Goal: Task Accomplishment & Management: Use online tool/utility

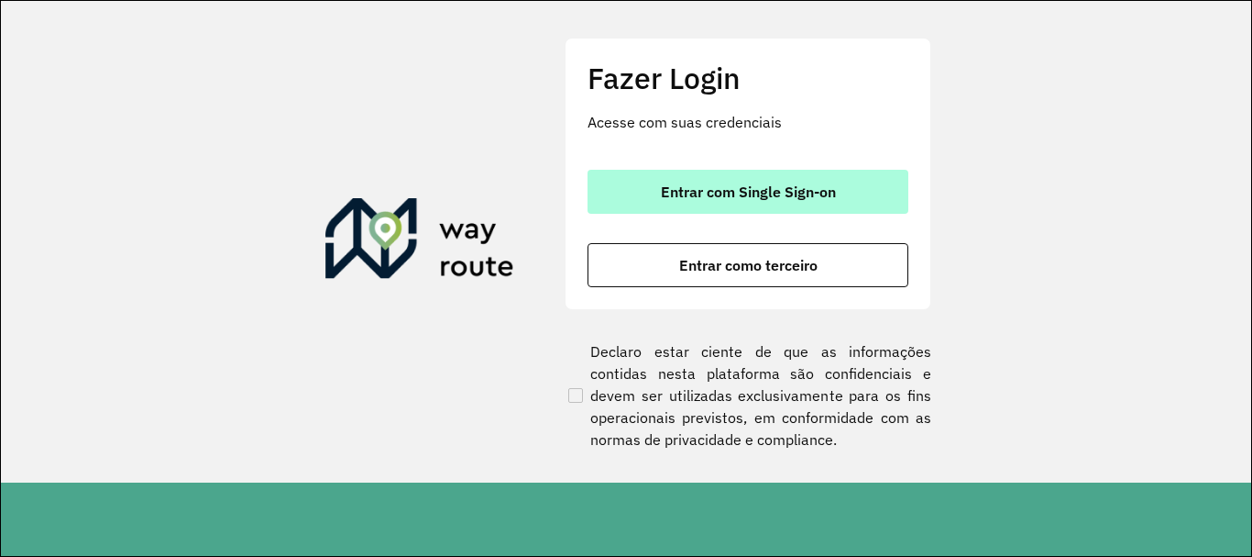
click at [793, 174] on button "Entrar com Single Sign-on" at bounding box center [748, 192] width 321 height 44
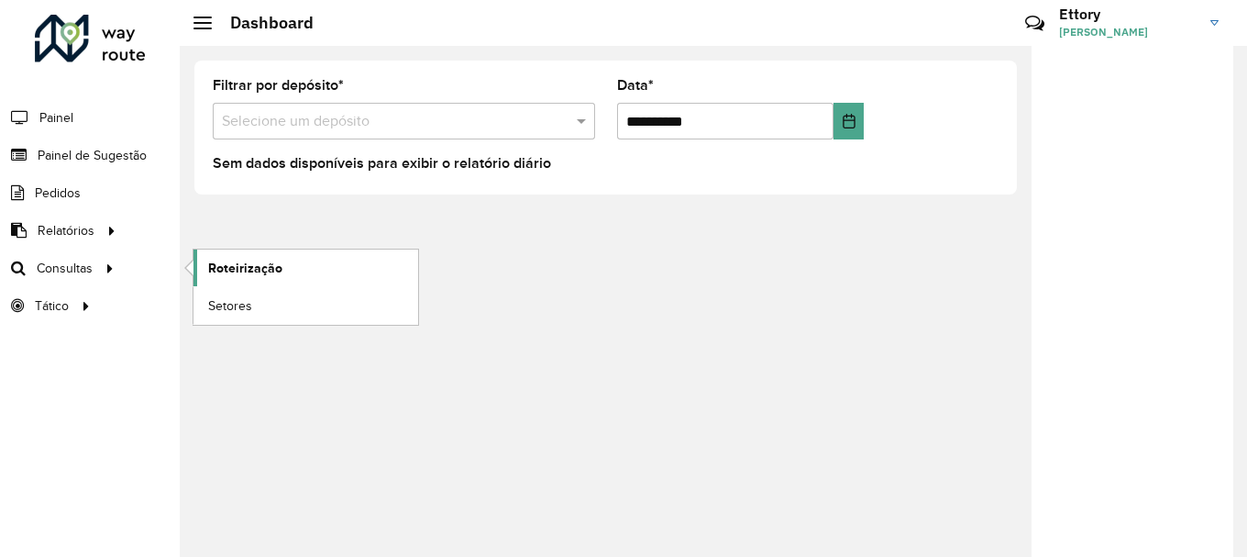
click at [227, 267] on span "Roteirização" at bounding box center [245, 268] width 74 height 19
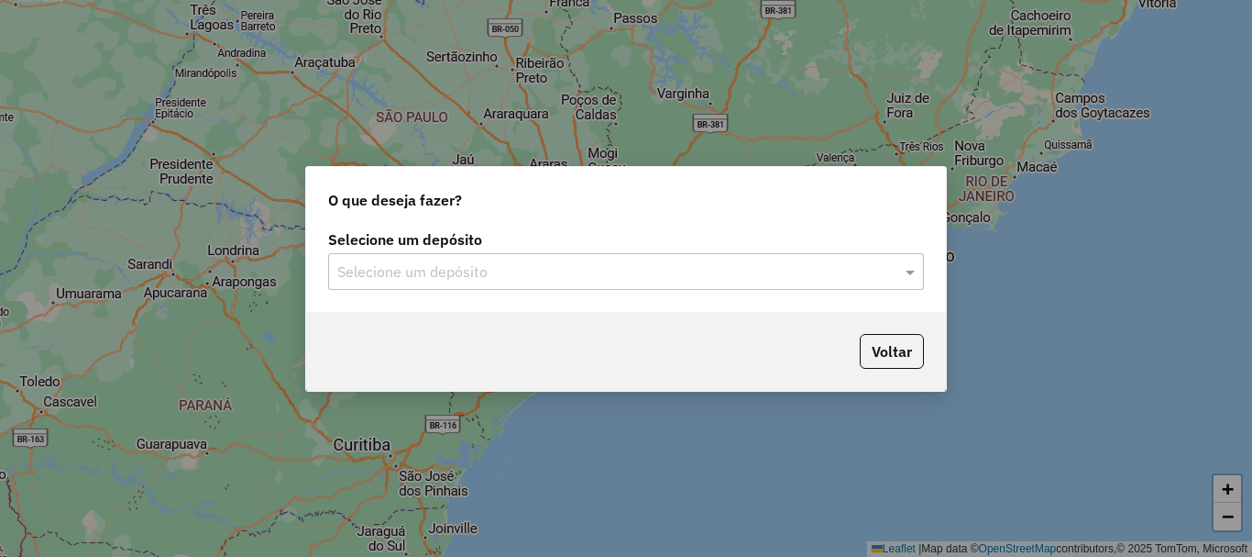
click at [584, 270] on input "text" at bounding box center [607, 272] width 541 height 22
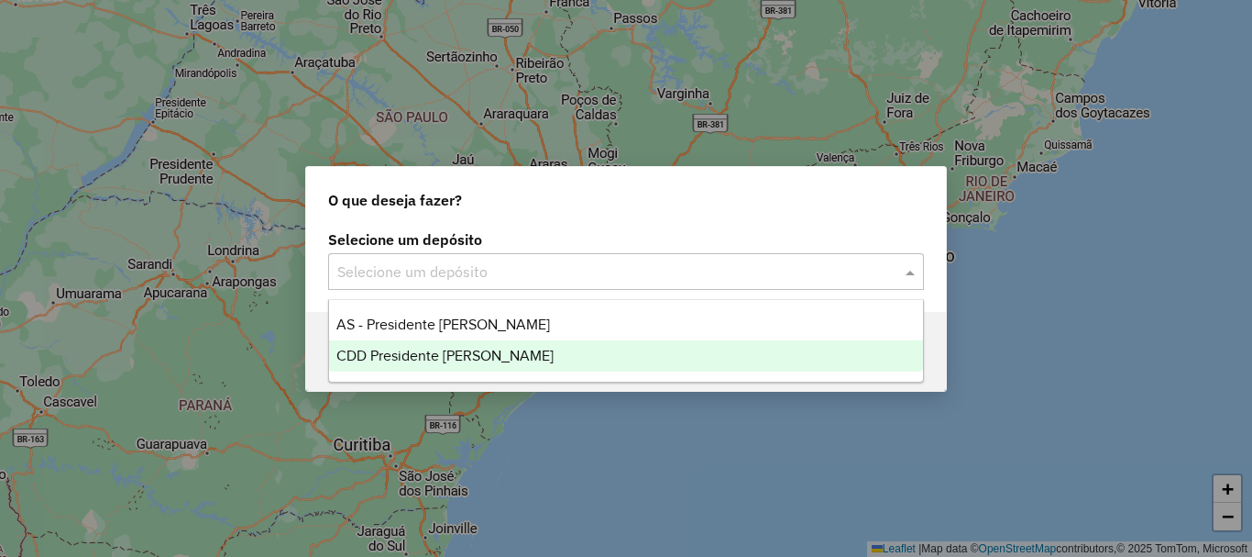
click at [567, 356] on div "CDD Presidente [PERSON_NAME]" at bounding box center [626, 355] width 594 height 31
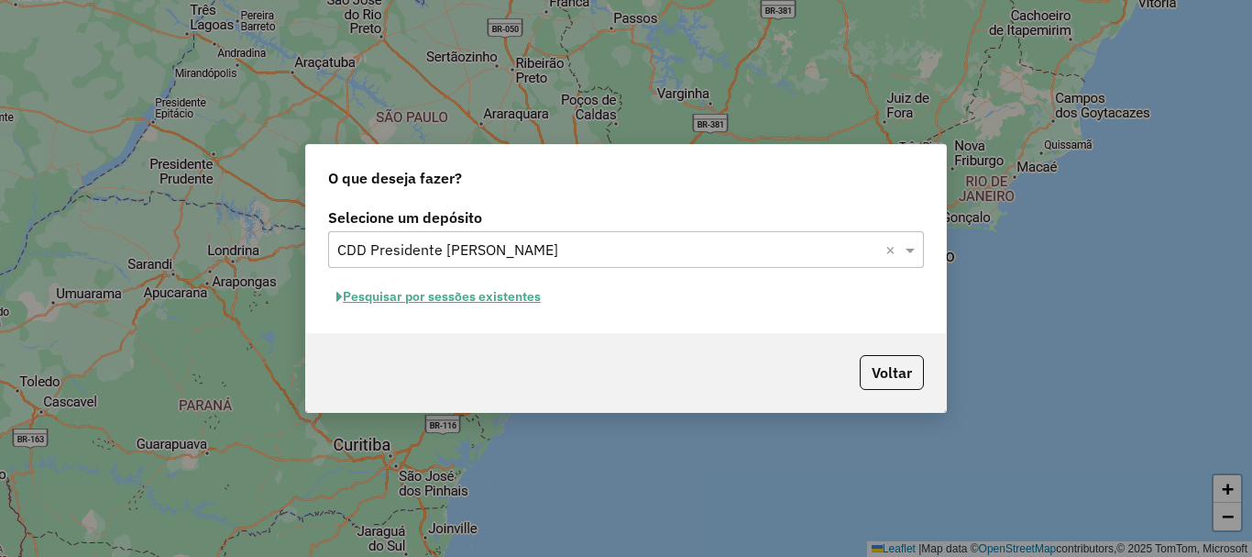
click at [479, 302] on button "Pesquisar por sessões existentes" at bounding box center [438, 296] width 221 height 28
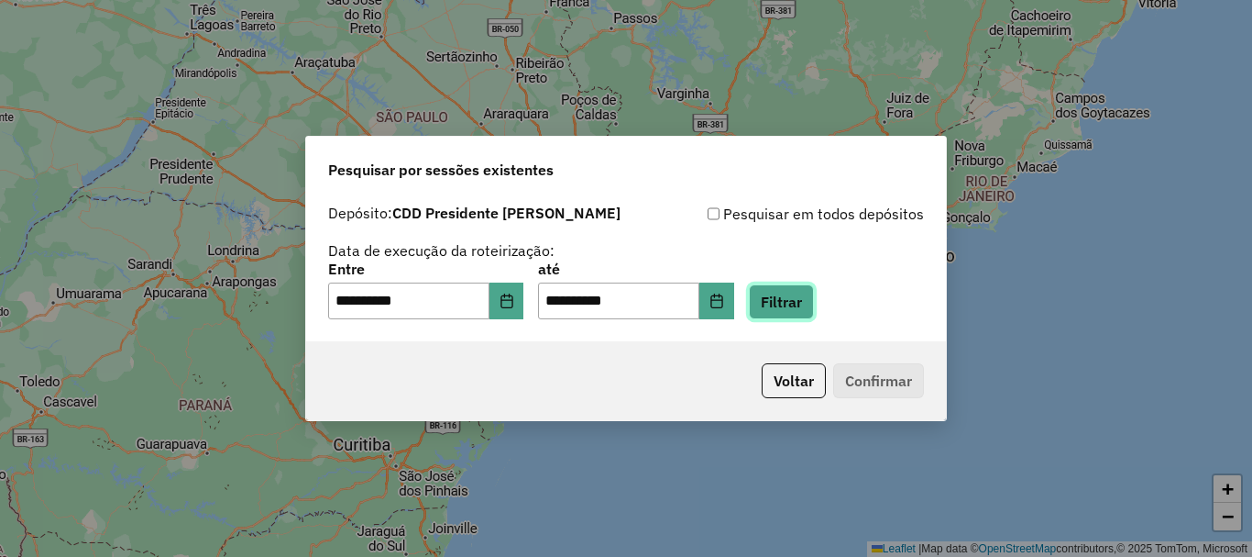
click at [785, 302] on button "Filtrar" at bounding box center [781, 301] width 65 height 35
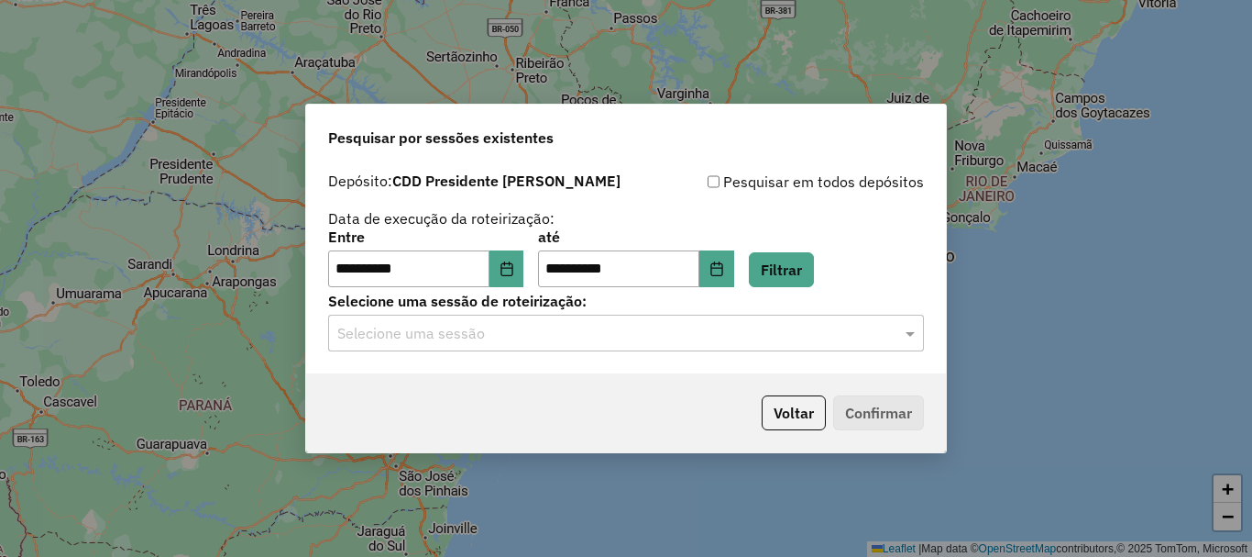
click at [471, 347] on div "Selecione uma sessão" at bounding box center [626, 332] width 596 height 37
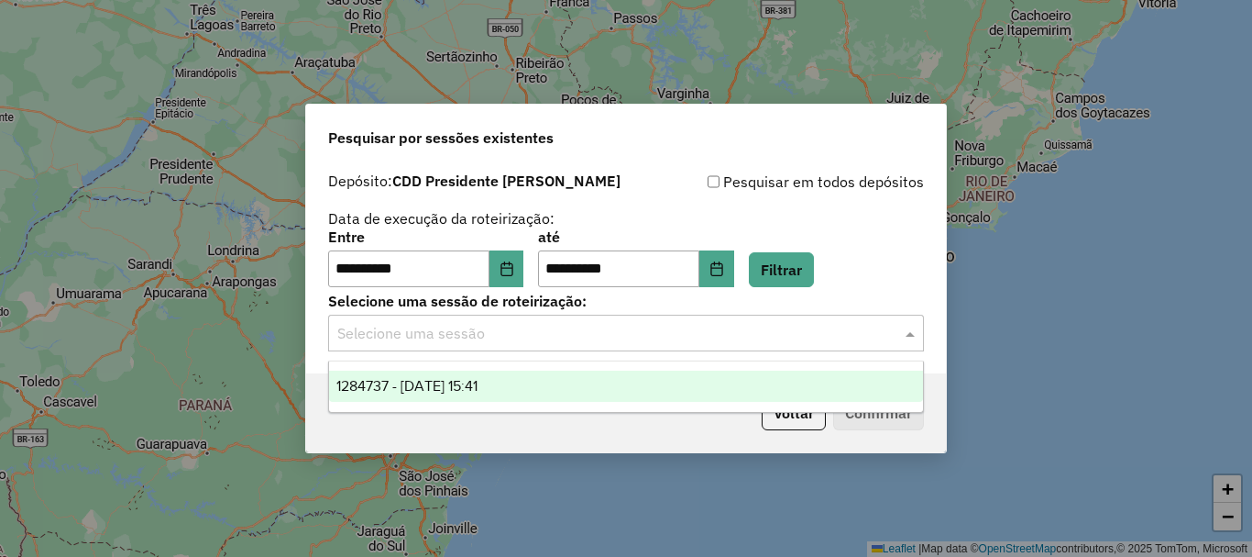
click at [487, 411] on ng-dropdown-panel "1284737 - 29/09/2025 15:41" at bounding box center [626, 386] width 596 height 52
drag, startPoint x: 491, startPoint y: 397, endPoint x: 513, endPoint y: 403, distance: 22.9
click at [492, 397] on div "1284737 - 29/09/2025 15:41" at bounding box center [626, 385] width 594 height 31
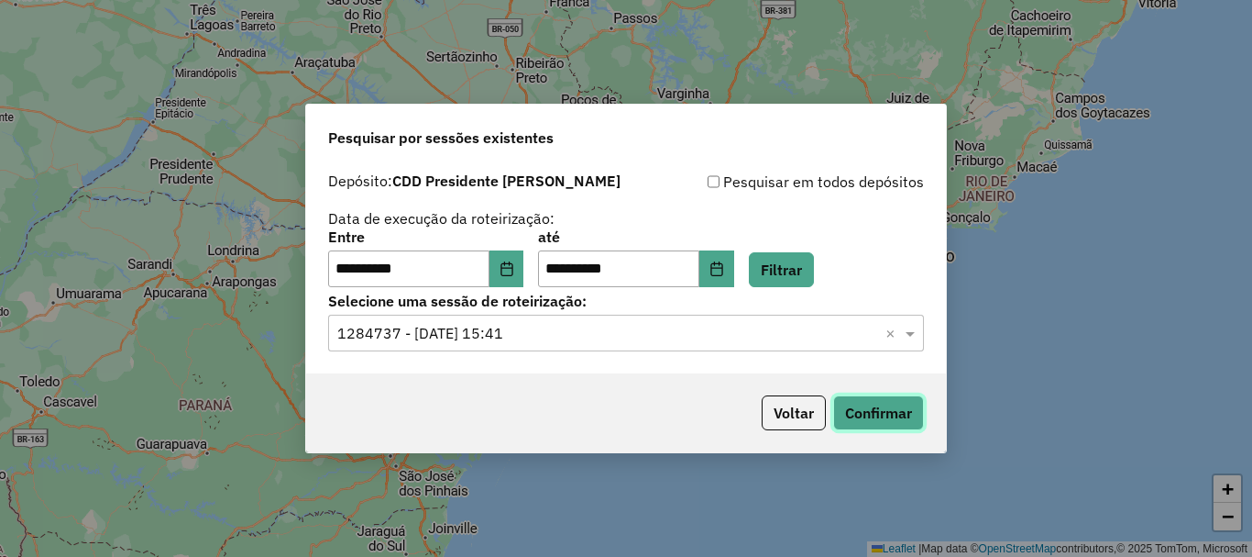
click at [876, 414] on button "Confirmar" at bounding box center [878, 412] width 91 height 35
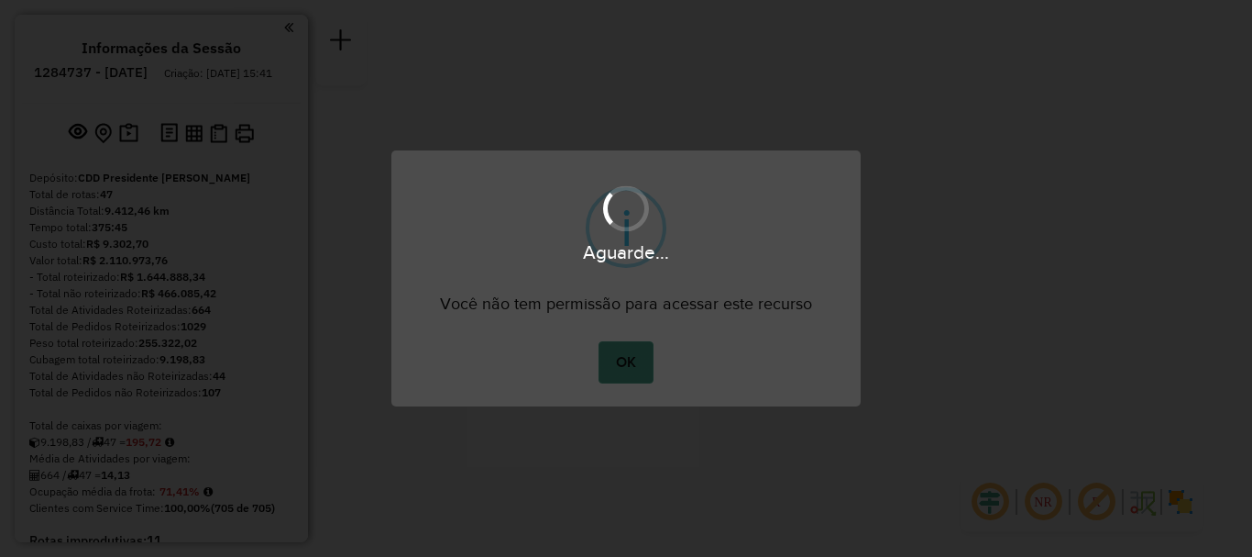
click at [651, 359] on button "OK" at bounding box center [626, 362] width 54 height 42
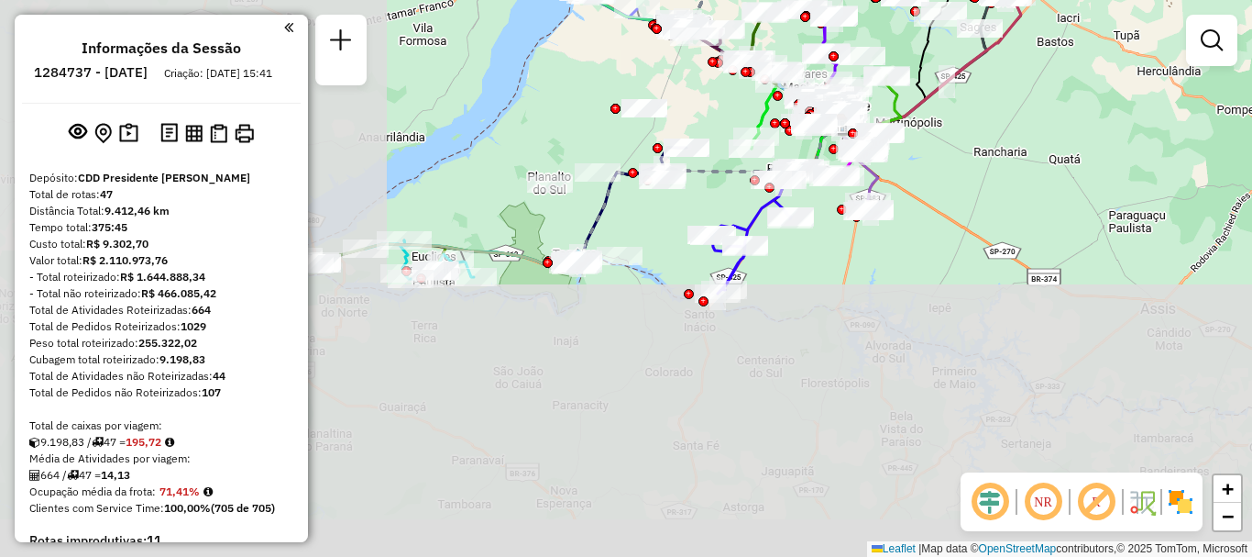
drag, startPoint x: 661, startPoint y: 398, endPoint x: 766, endPoint y: 301, distance: 142.7
click at [822, 251] on div "Rota 39 - Placa GFH5E65 54322086 - [PERSON_NAME] [PERSON_NAME] de atendimento G…" at bounding box center [626, 278] width 1252 height 557
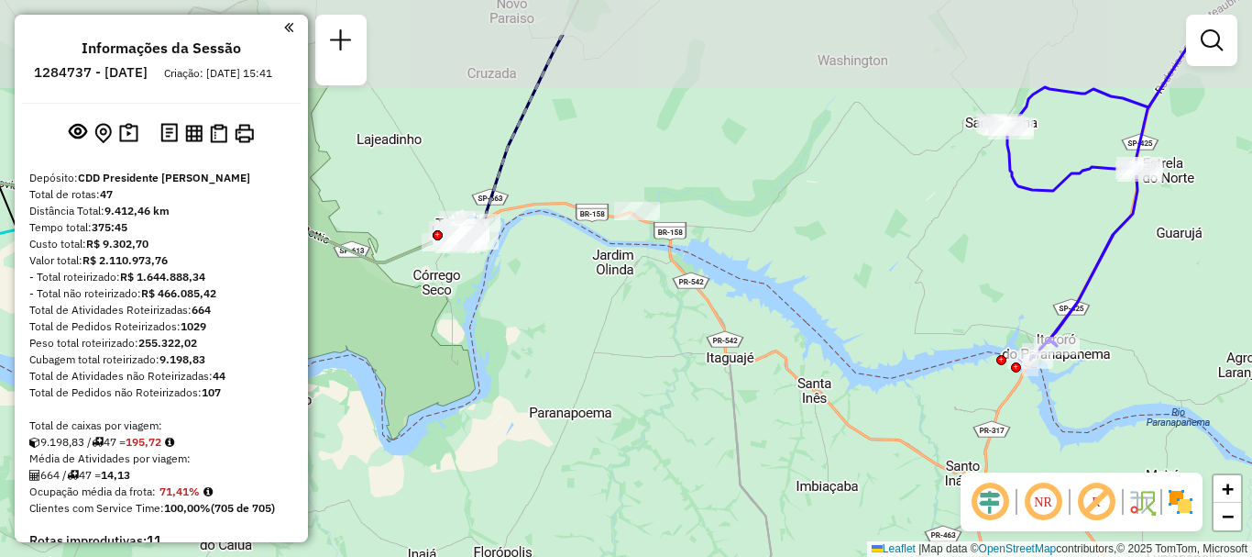
click at [752, 333] on div "Rota 39 - Placa GFH5E65 54326835 - ARMAZEM E CONVENIENC Rota 39 - Placa GFH5E65…" at bounding box center [626, 278] width 1252 height 557
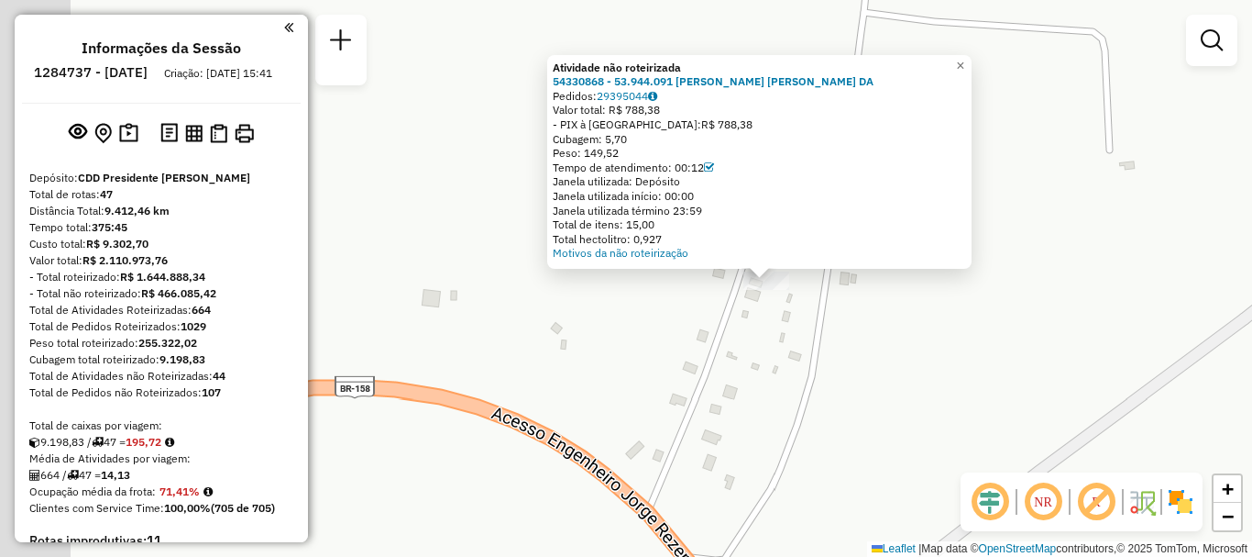
drag, startPoint x: 676, startPoint y: 354, endPoint x: 816, endPoint y: 357, distance: 140.3
click at [816, 357] on div "Atividade não roteirizada 54330868 - 53.944.091 [PERSON_NAME] [PERSON_NAME] DA …" at bounding box center [626, 278] width 1252 height 557
click at [965, 58] on span "×" at bounding box center [960, 66] width 8 height 16
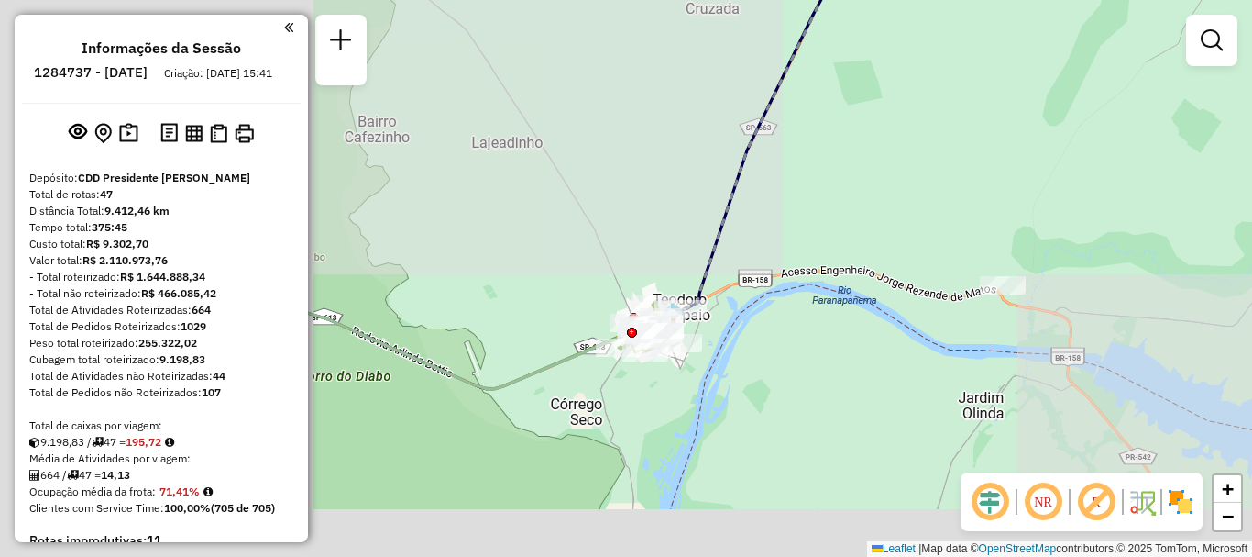
drag, startPoint x: 812, startPoint y: 400, endPoint x: 892, endPoint y: 348, distance: 94.9
click at [918, 371] on div "Janela de atendimento Grade de atendimento Capacidade Transportadoras Veículos …" at bounding box center [626, 278] width 1252 height 557
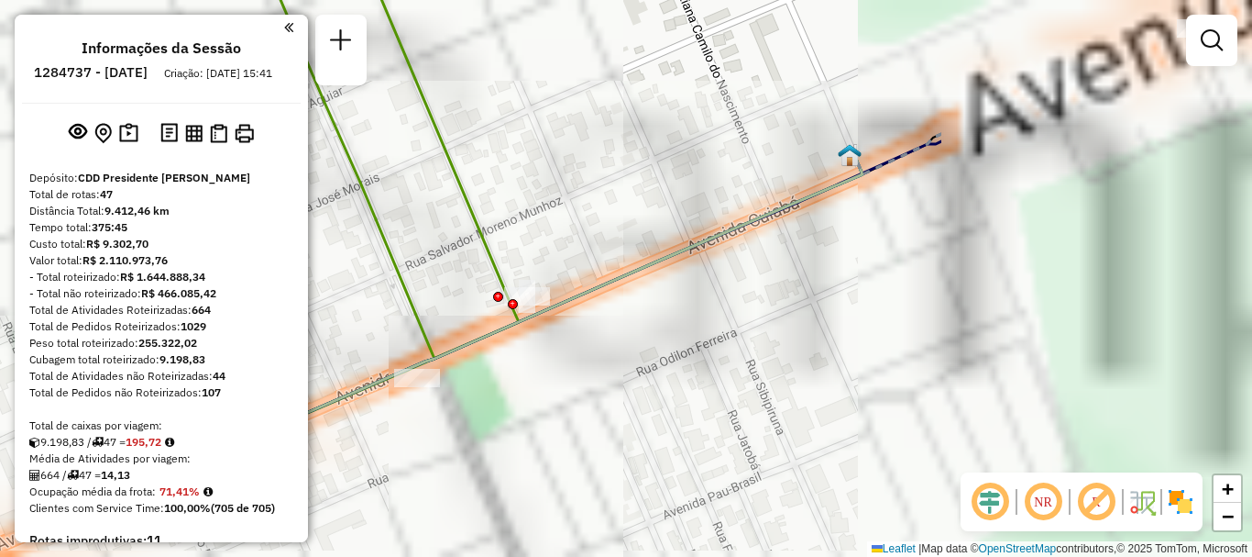
drag, startPoint x: 1043, startPoint y: 351, endPoint x: 643, endPoint y: 261, distance: 410.6
click at [635, 260] on icon at bounding box center [505, 316] width 713 height 328
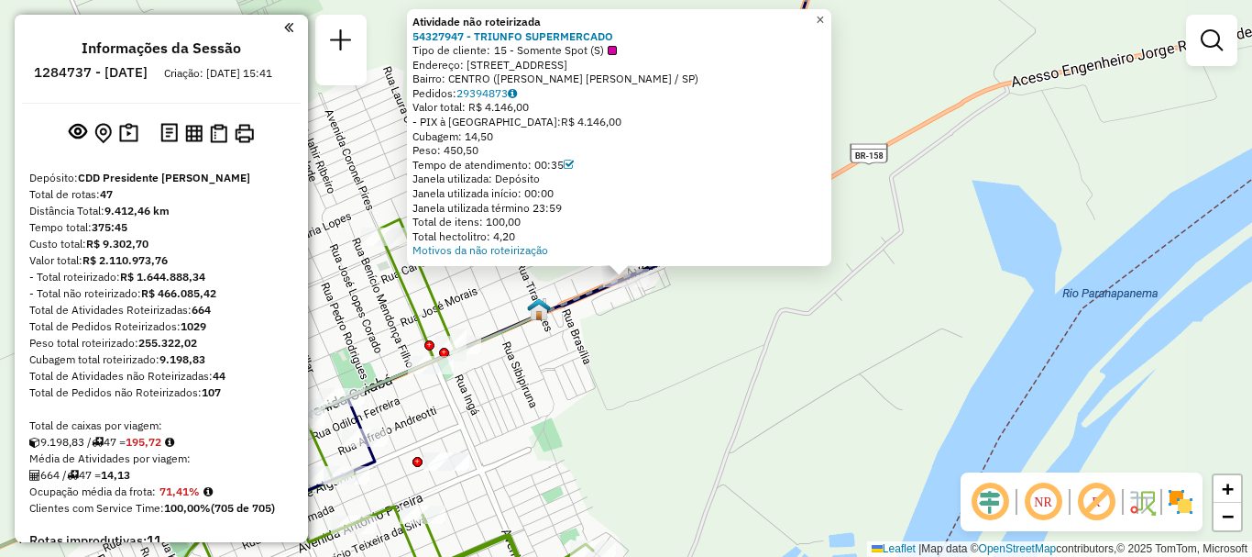
drag, startPoint x: 833, startPoint y: 18, endPoint x: 792, endPoint y: 197, distance: 183.3
click at [824, 18] on span "×" at bounding box center [820, 20] width 8 height 16
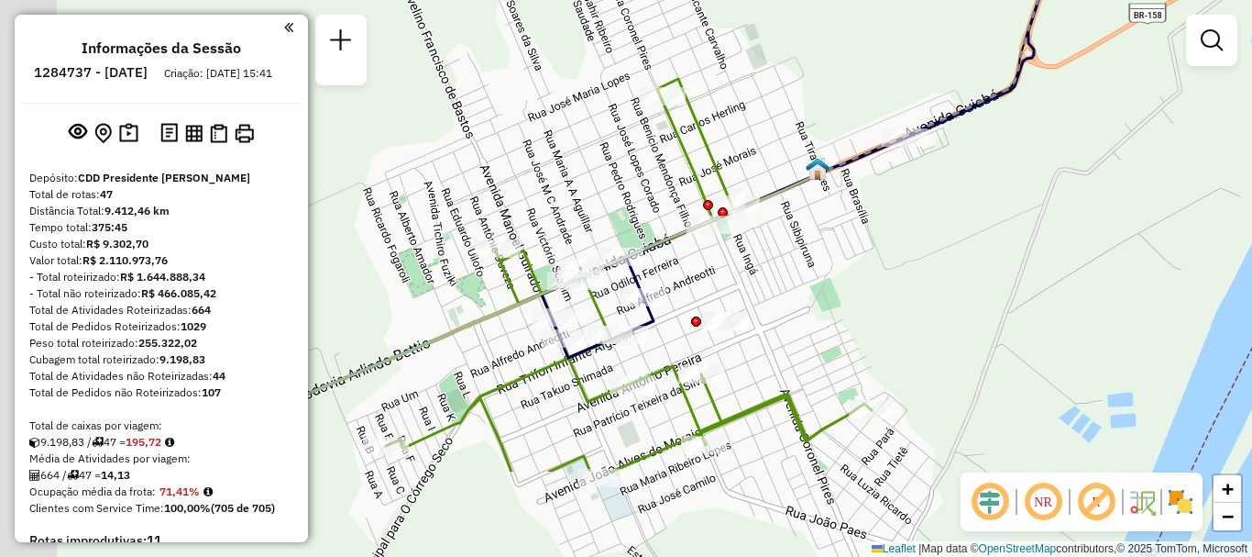
drag, startPoint x: 727, startPoint y: 295, endPoint x: 921, endPoint y: 206, distance: 212.9
click at [921, 206] on div "Janela de atendimento Grade de atendimento Capacidade Transportadoras Veículos …" at bounding box center [626, 278] width 1252 height 557
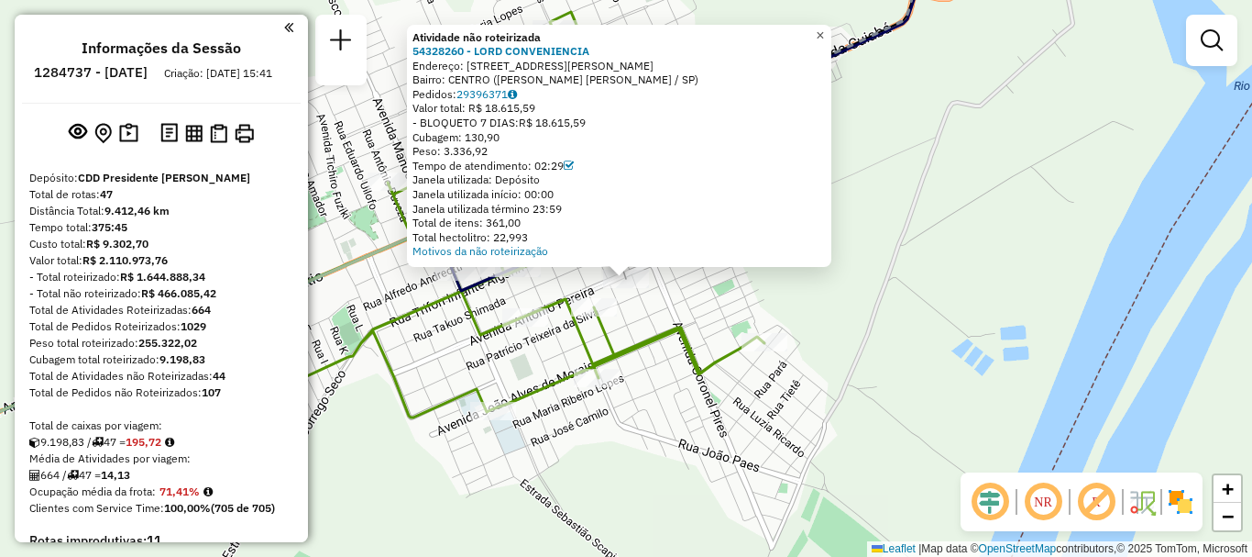
click at [824, 33] on span "×" at bounding box center [820, 36] width 8 height 16
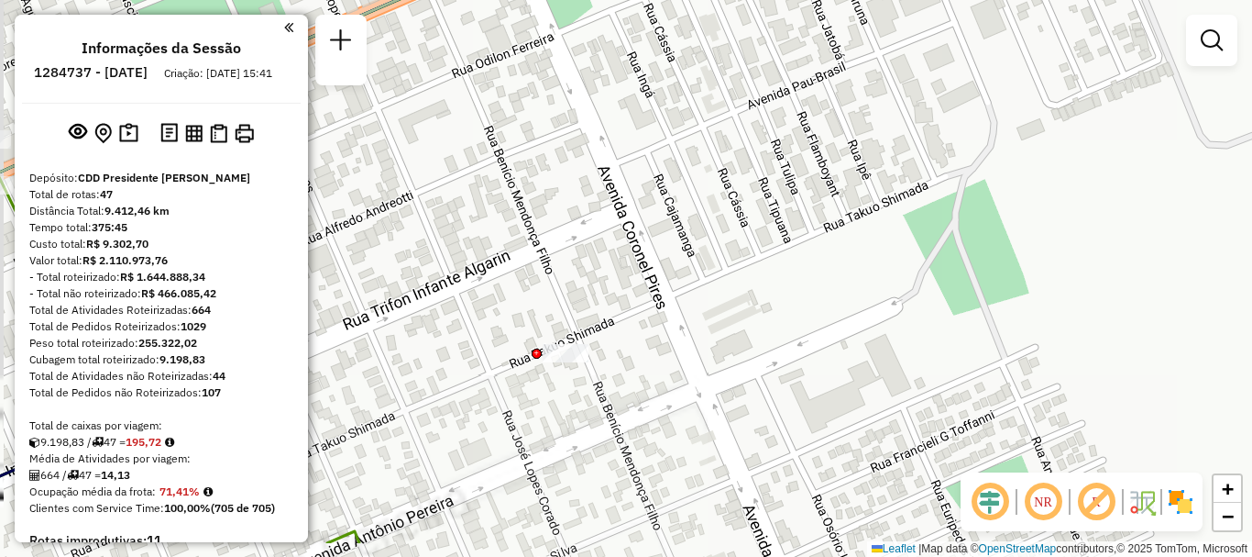
drag, startPoint x: 670, startPoint y: 289, endPoint x: 678, endPoint y: 282, distance: 9.7
click at [678, 282] on div "Janela de atendimento Grade de atendimento Capacidade Transportadoras Veículos …" at bounding box center [626, 278] width 1252 height 557
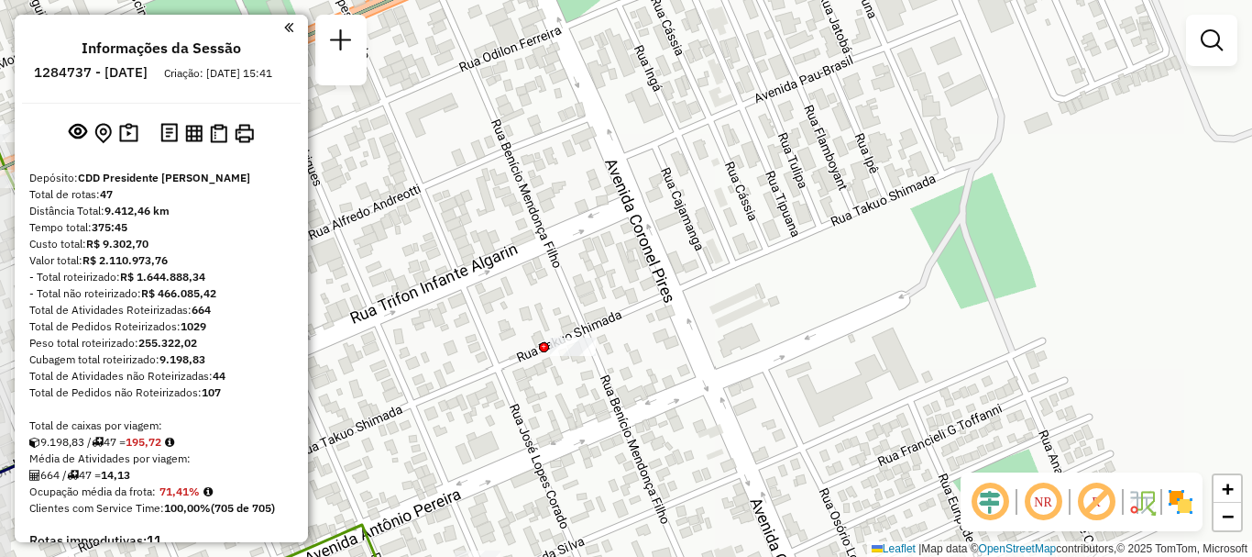
click at [584, 336] on div "Janela de atendimento Grade de atendimento Capacidade Transportadoras Veículos …" at bounding box center [626, 278] width 1252 height 557
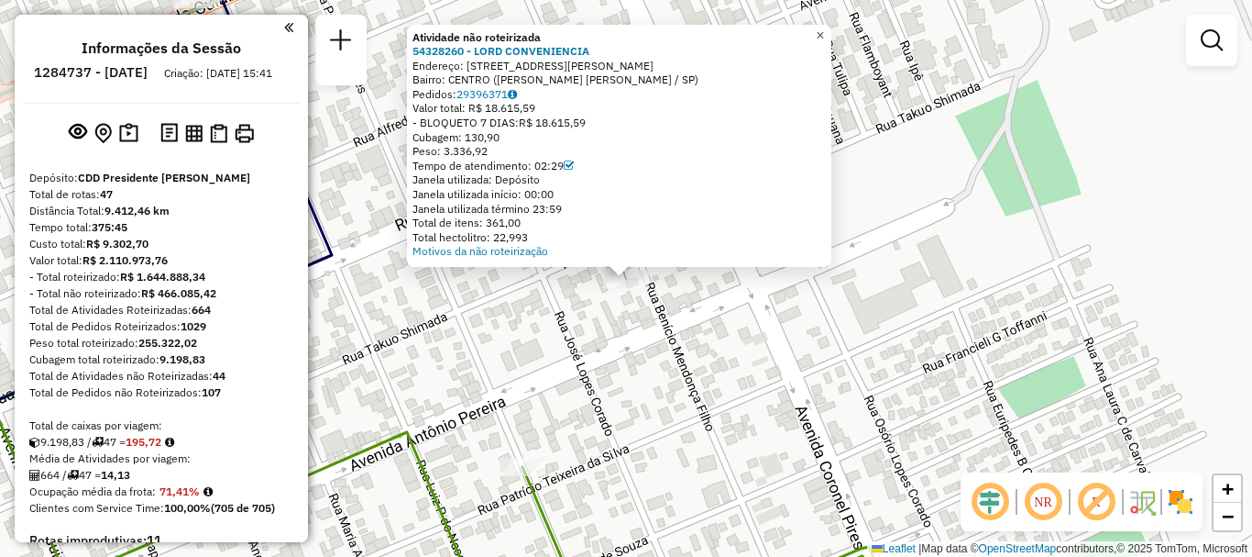
click at [824, 33] on span "×" at bounding box center [820, 36] width 8 height 16
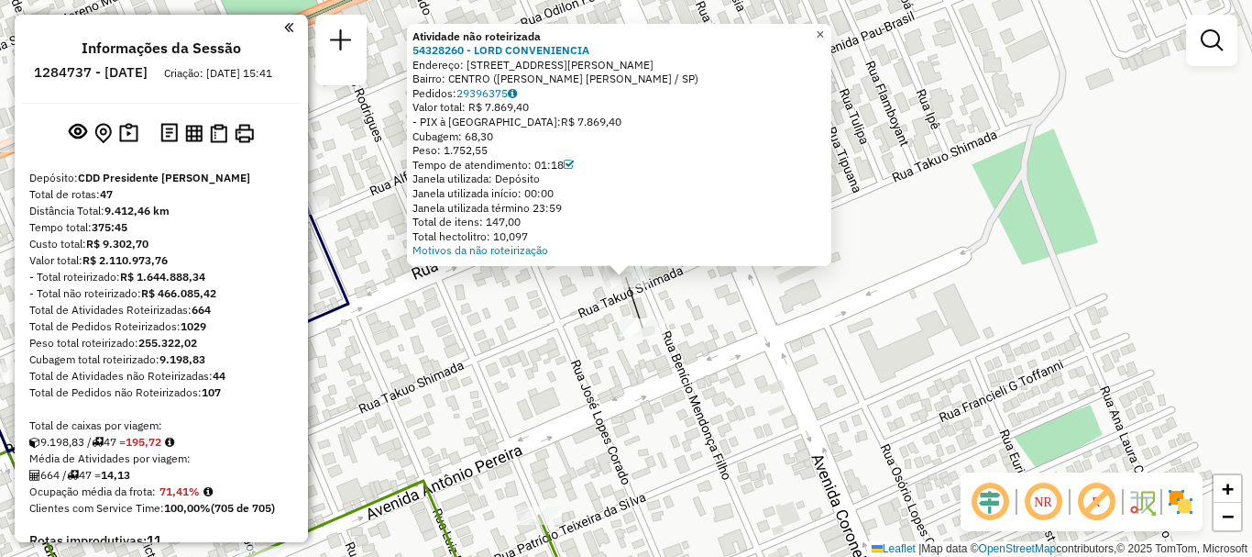
click at [832, 26] on link "×" at bounding box center [821, 35] width 22 height 22
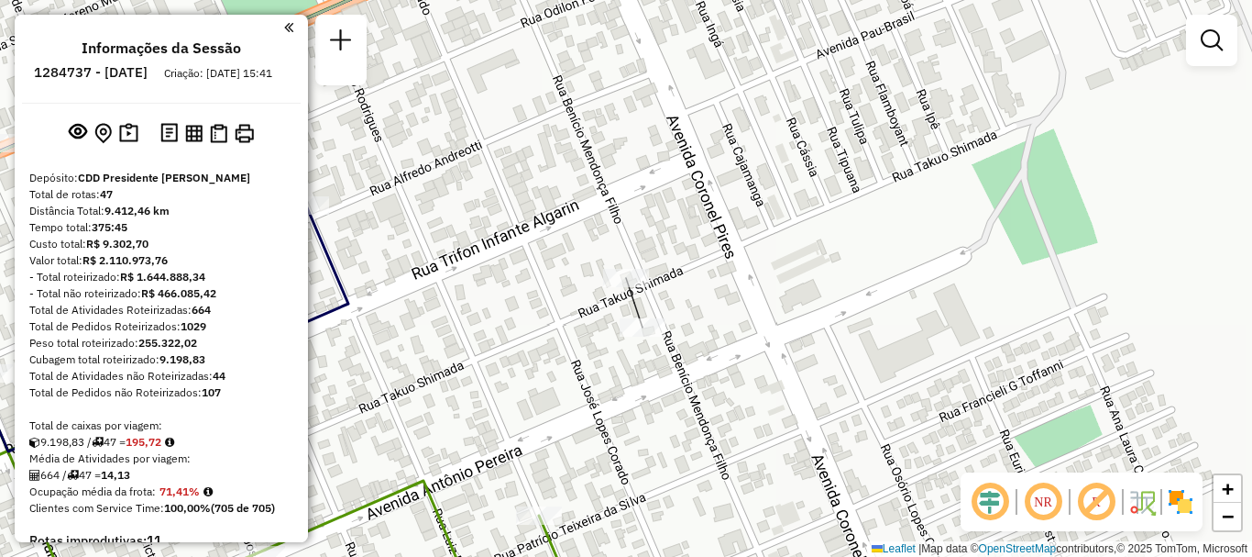
click at [276, 21] on div at bounding box center [157, 27] width 271 height 25
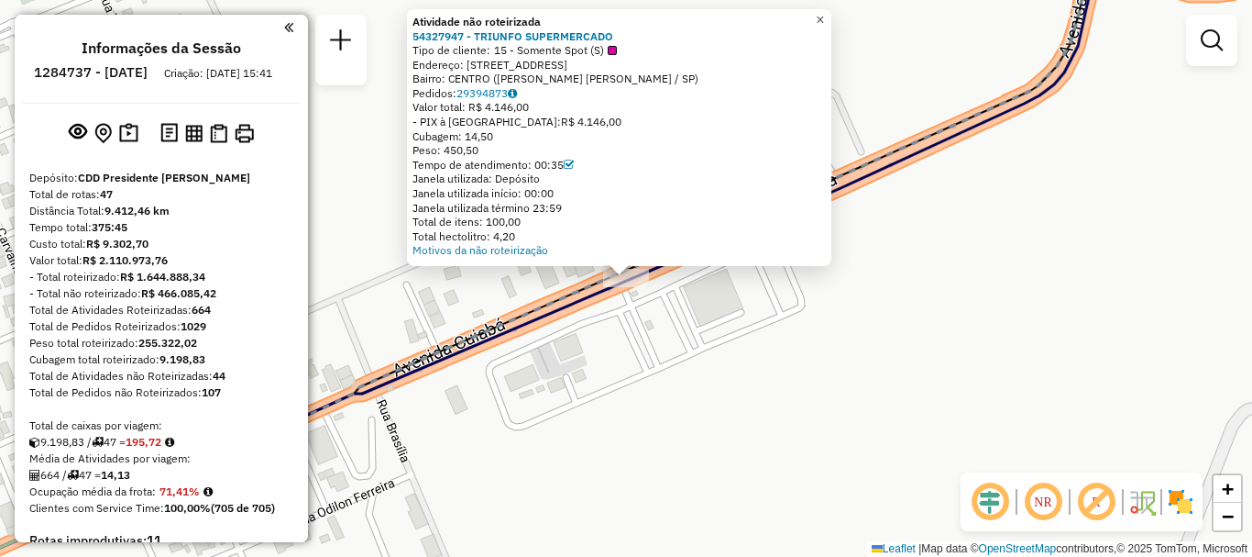
click at [824, 20] on span "×" at bounding box center [820, 20] width 8 height 16
